Goal: Task Accomplishment & Management: Complete application form

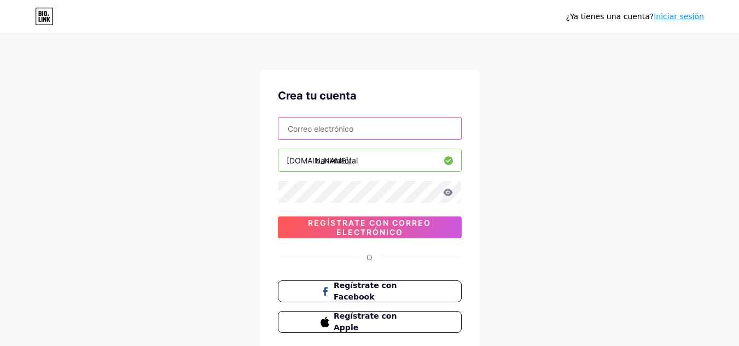
click at [382, 127] on input "text" at bounding box center [370, 129] width 183 height 22
type input "[EMAIL_ADDRESS][DOMAIN_NAME]"
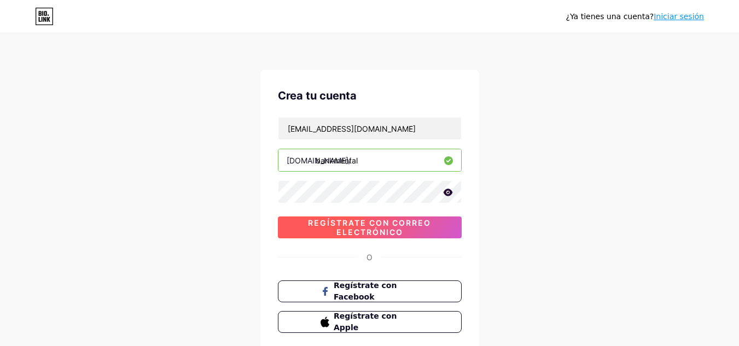
click at [383, 232] on font "Regístrate con correo electrónico" at bounding box center [369, 227] width 123 height 19
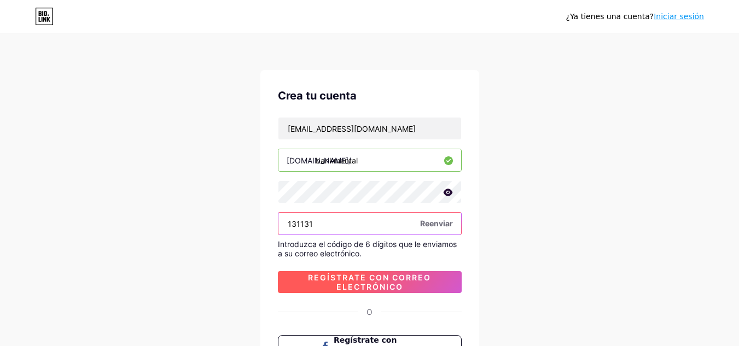
type input "131131"
click at [372, 283] on font "Regístrate con correo electrónico" at bounding box center [369, 282] width 123 height 19
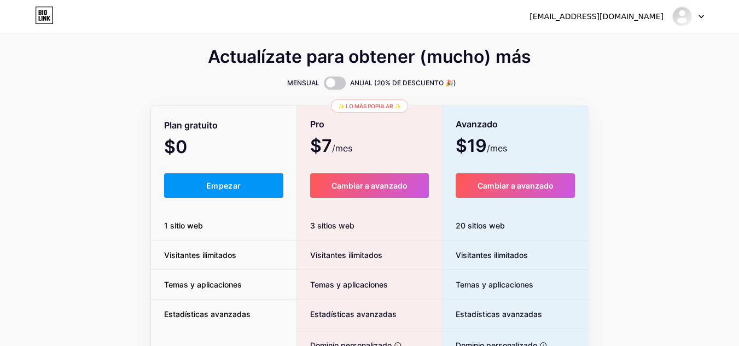
click at [85, 239] on div "Actualízate para obtener (mucho) más MENSUAL ANUAL (20% DE DESCUENTO 🎉) Plan gr…" at bounding box center [369, 271] width 739 height 443
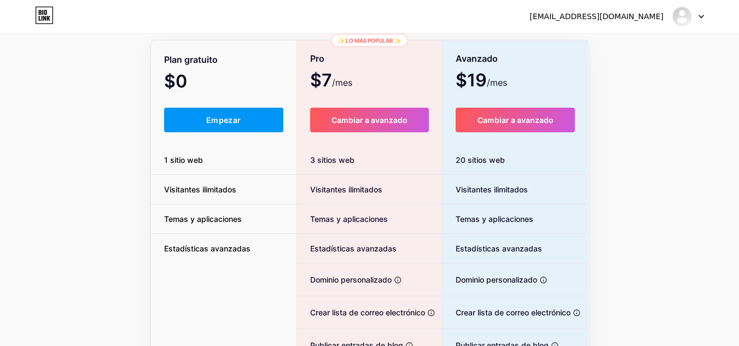
scroll to position [88, 0]
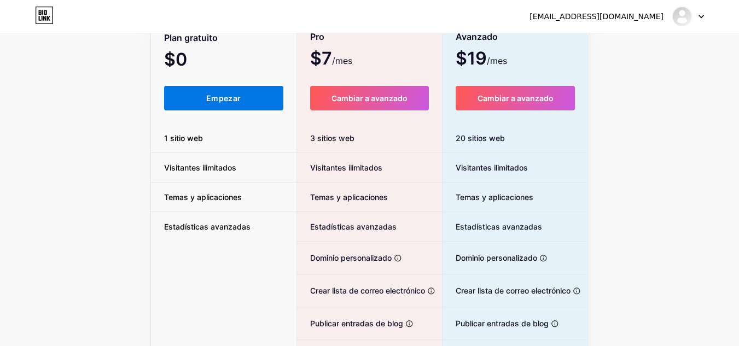
click at [208, 96] on font "Empezar" at bounding box center [223, 98] width 34 height 9
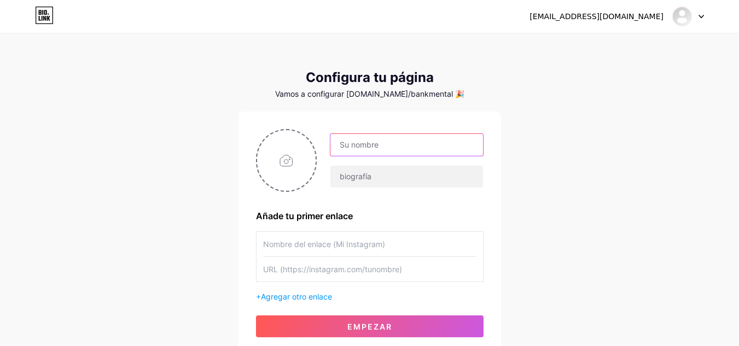
click at [363, 146] on input "text" at bounding box center [407, 145] width 152 height 22
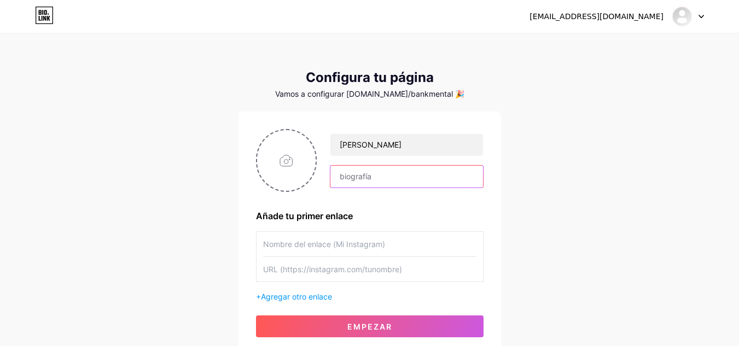
click at [358, 170] on input "text" at bounding box center [407, 177] width 152 height 22
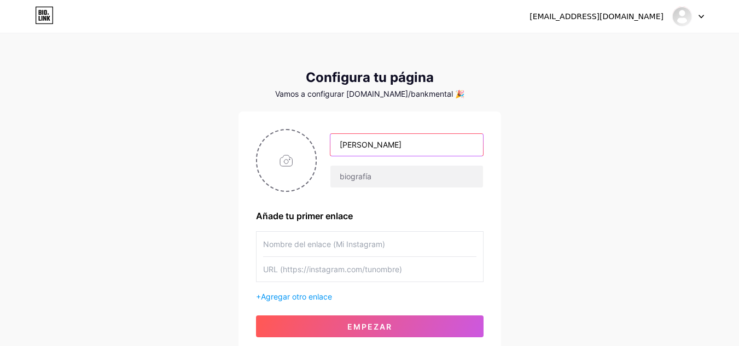
click at [380, 141] on input "[PERSON_NAME]" at bounding box center [407, 145] width 152 height 22
type input "[PERSON_NAME]"
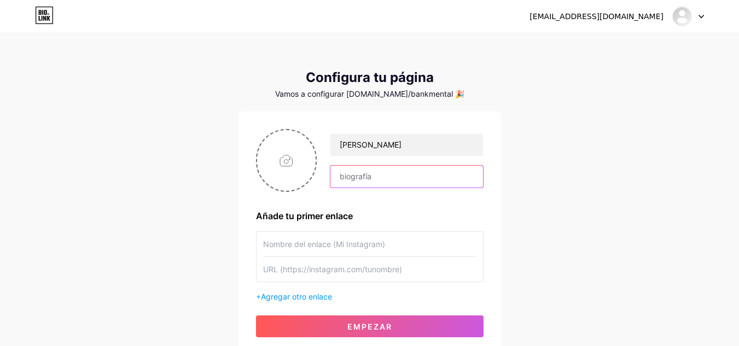
click at [366, 168] on input "text" at bounding box center [407, 177] width 152 height 22
click at [358, 173] on input "text" at bounding box center [407, 177] width 152 height 22
type input "Educacion deportiva con metodo."
click at [291, 246] on input "text" at bounding box center [369, 244] width 213 height 25
